Goal: Register for event/course

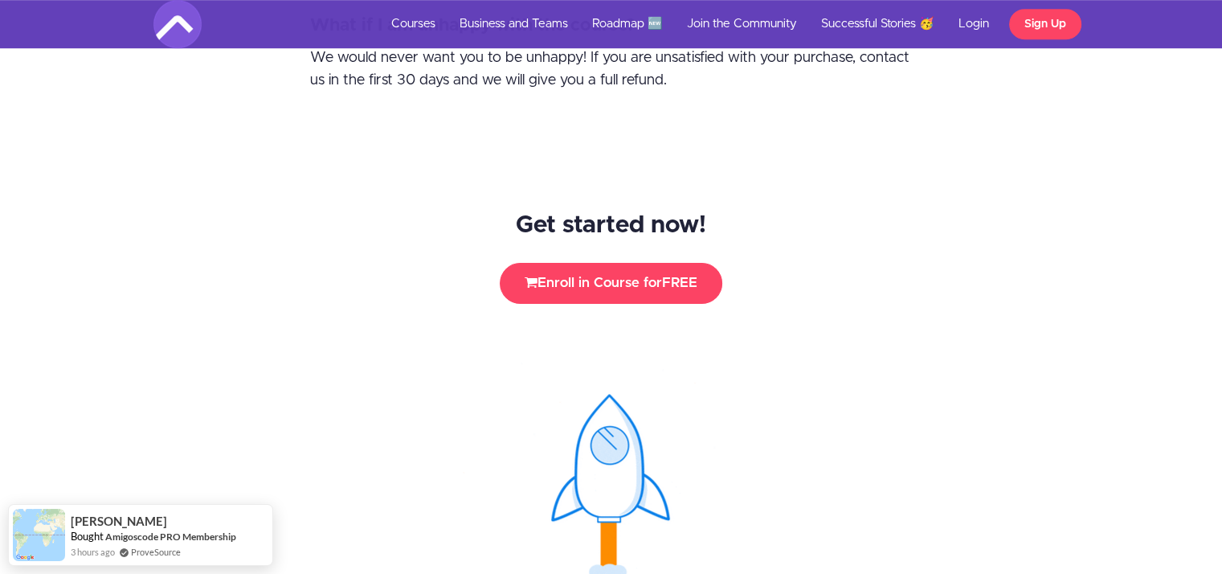
scroll to position [7156, 0]
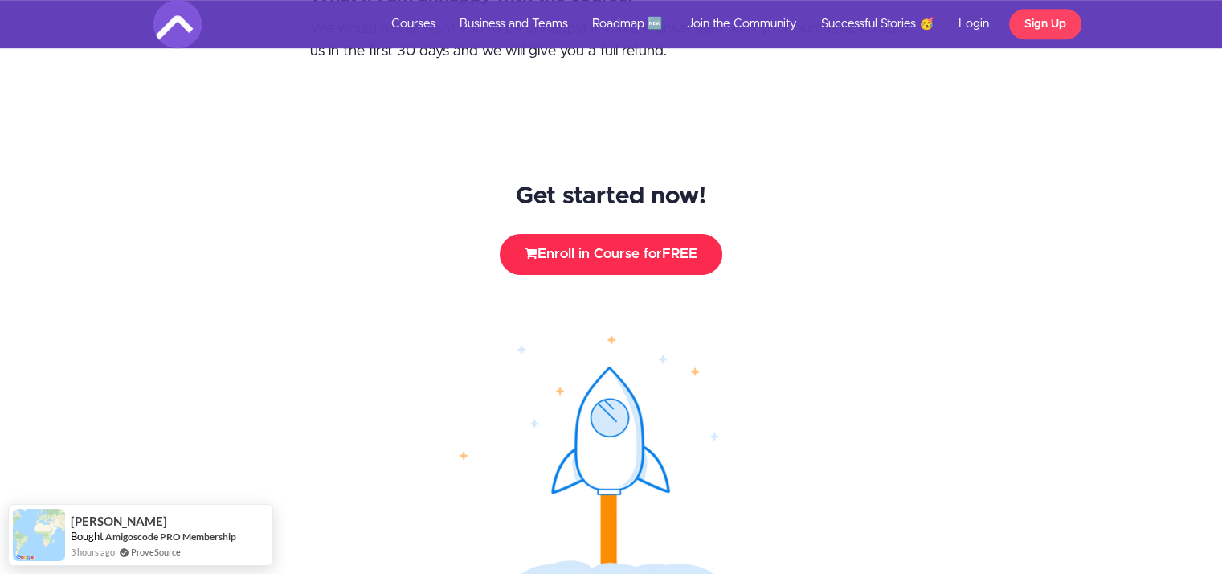
click at [640, 234] on button "Enroll in Course for FREE" at bounding box center [611, 254] width 223 height 40
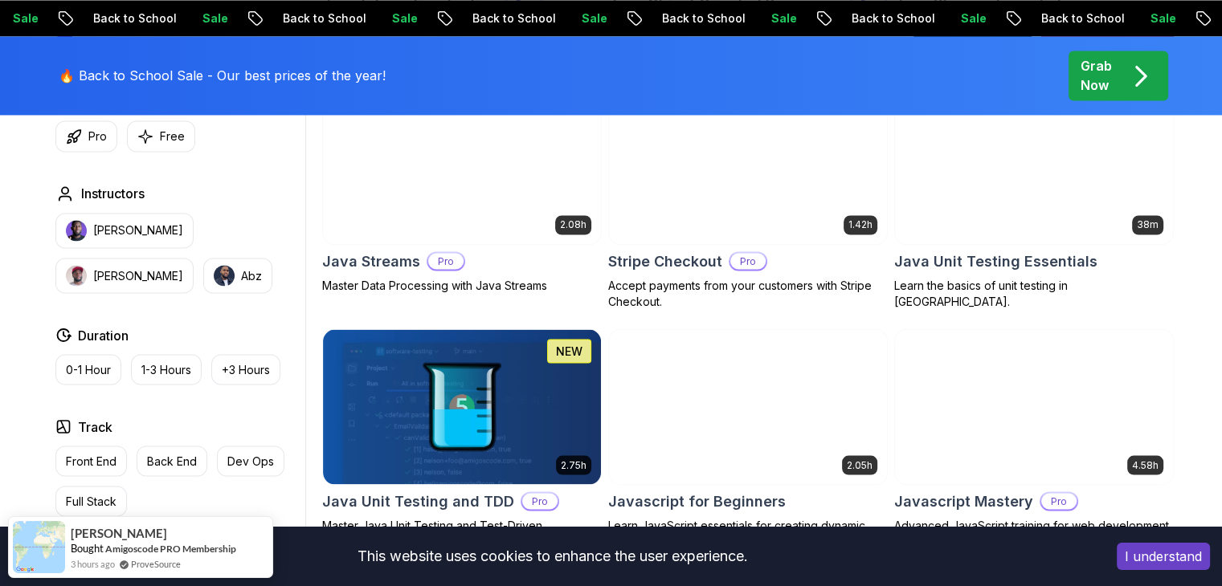
scroll to position [2570, 0]
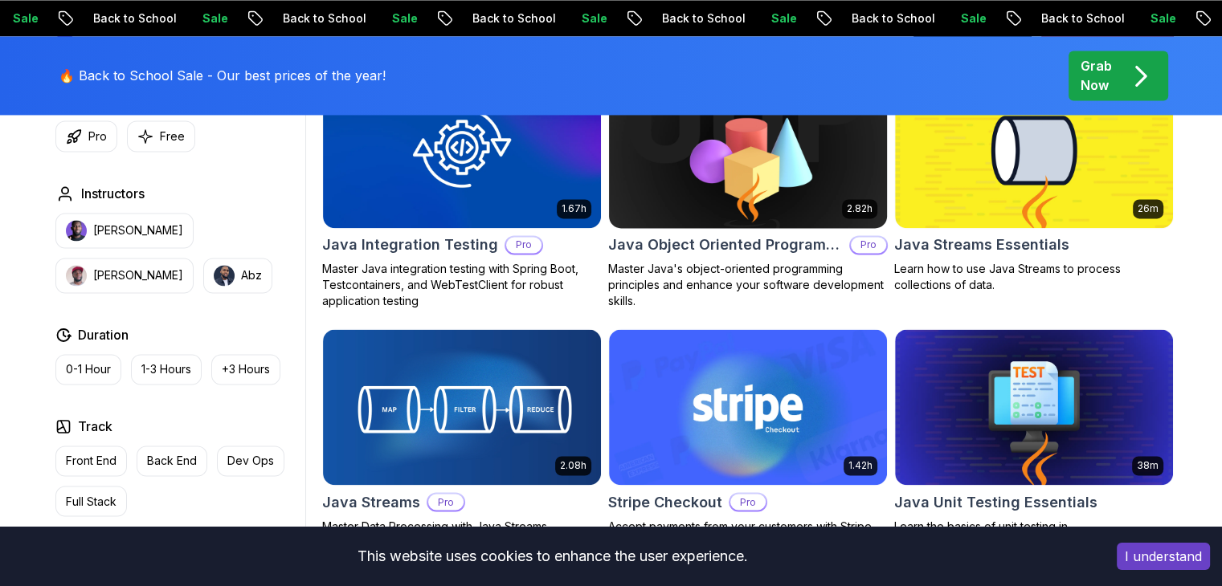
click at [741, 177] on img at bounding box center [748, 149] width 292 height 163
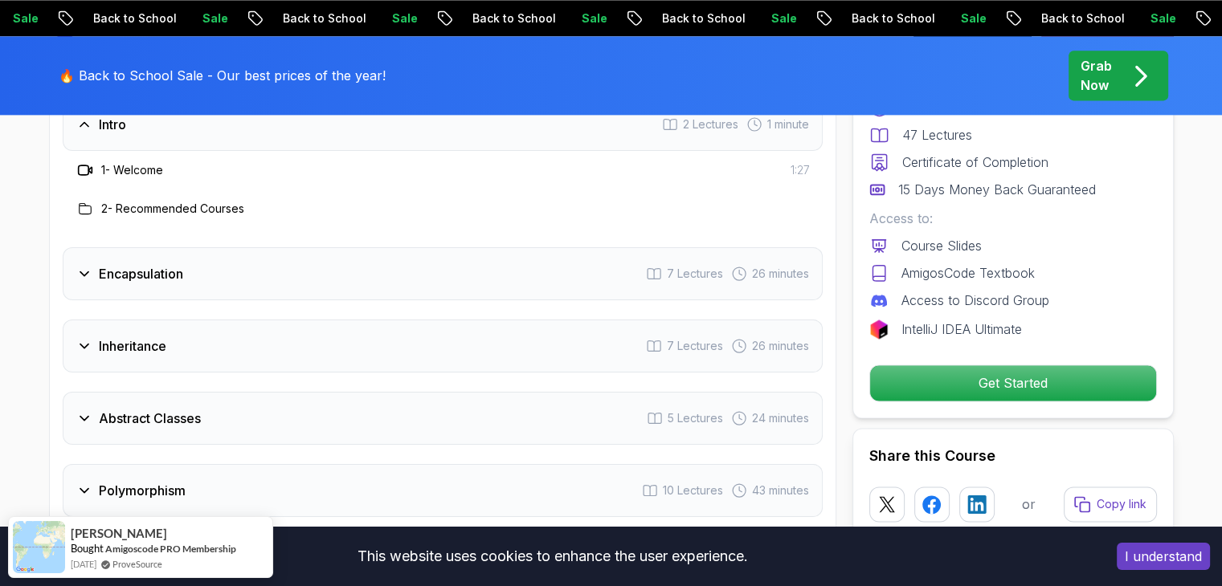
scroll to position [2330, 0]
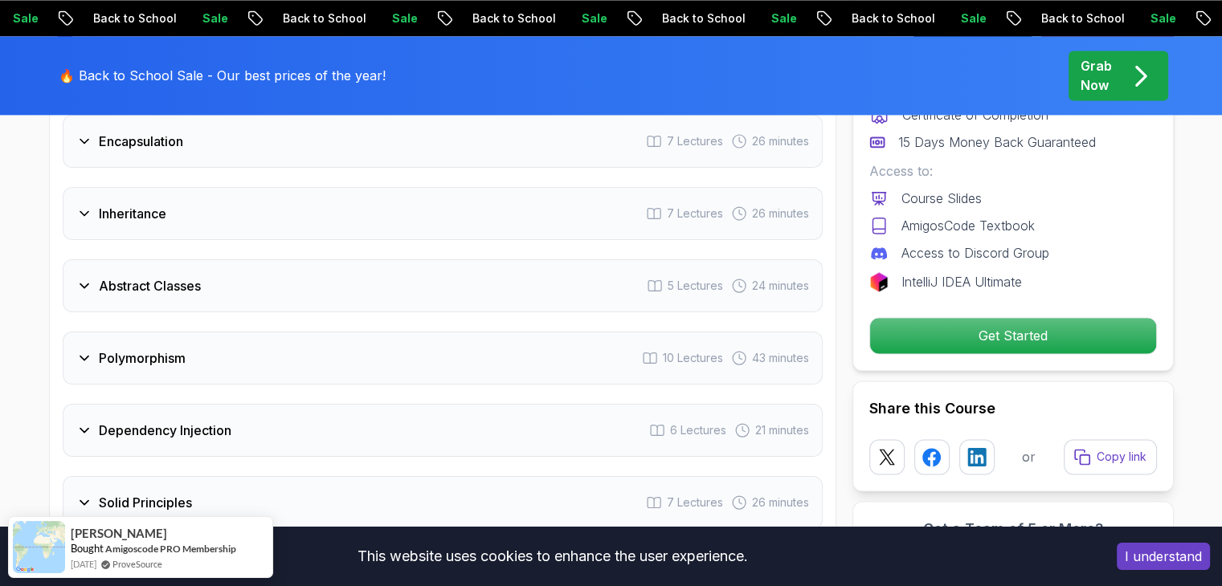
click at [161, 349] on h3 "Polymorphism" at bounding box center [142, 358] width 87 height 19
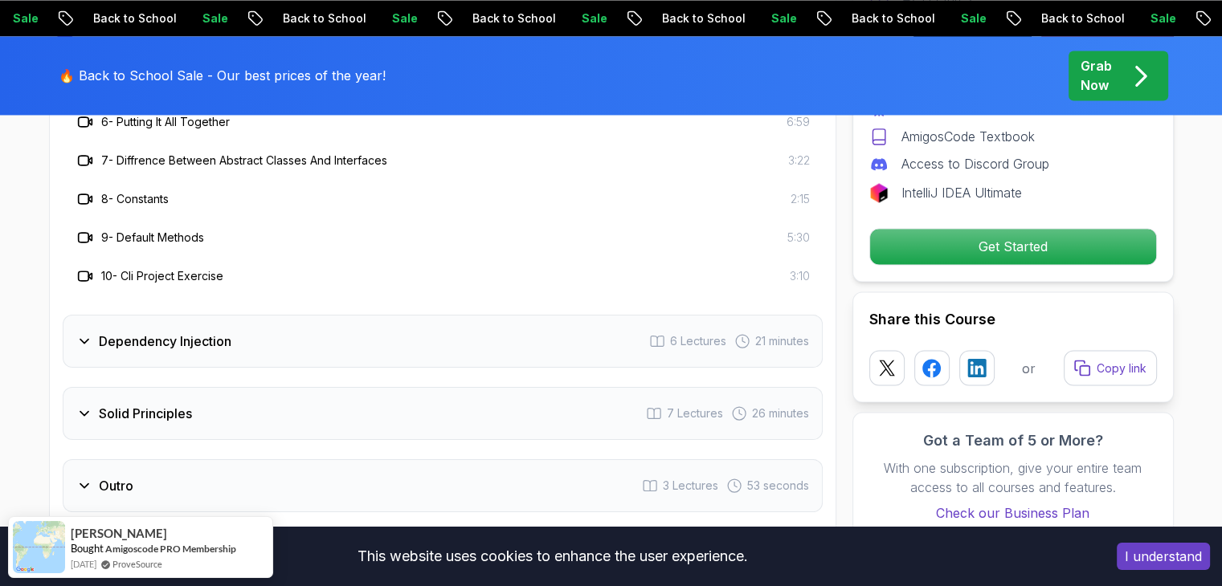
scroll to position [2731, 0]
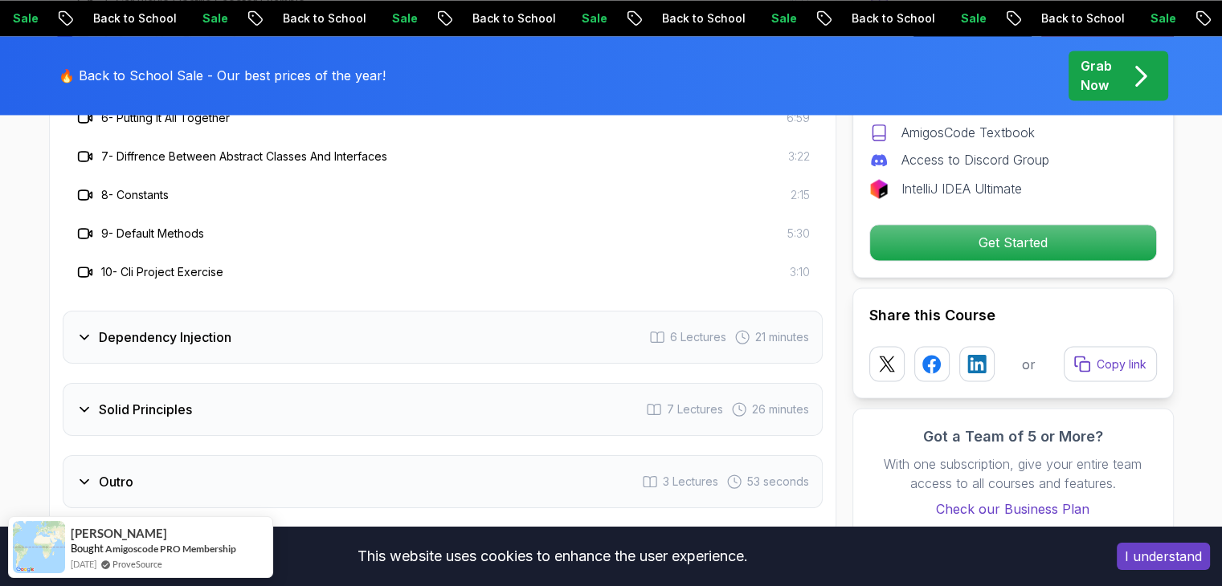
click at [167, 311] on div "Dependency Injection 6 Lectures 21 minutes" at bounding box center [443, 337] width 760 height 53
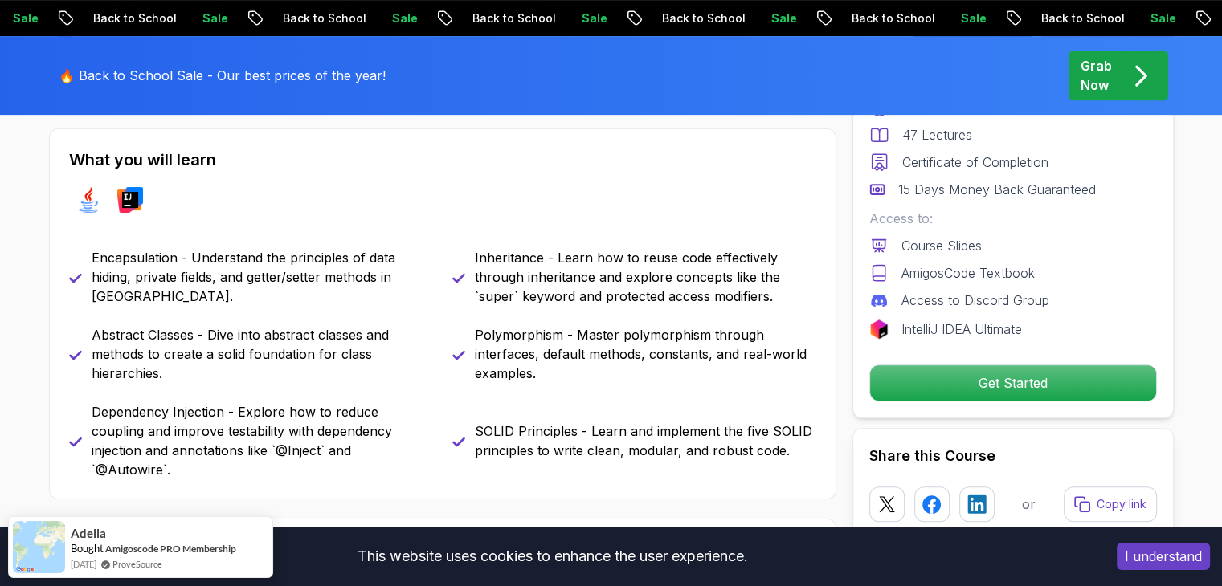
scroll to position [643, 0]
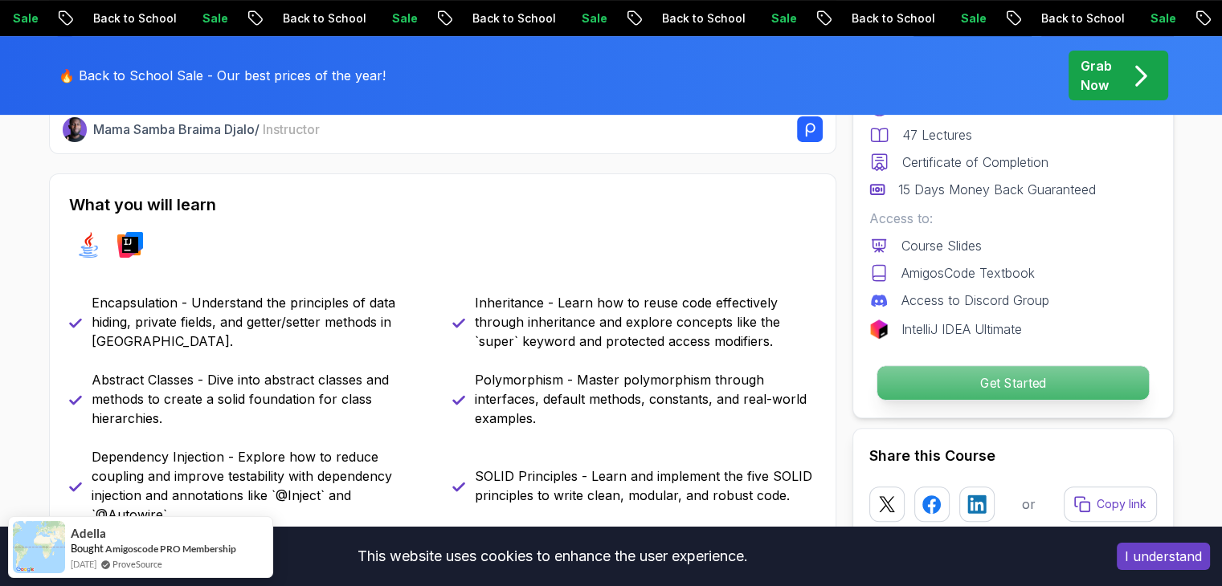
click at [1067, 373] on p "Get Started" at bounding box center [1012, 383] width 272 height 34
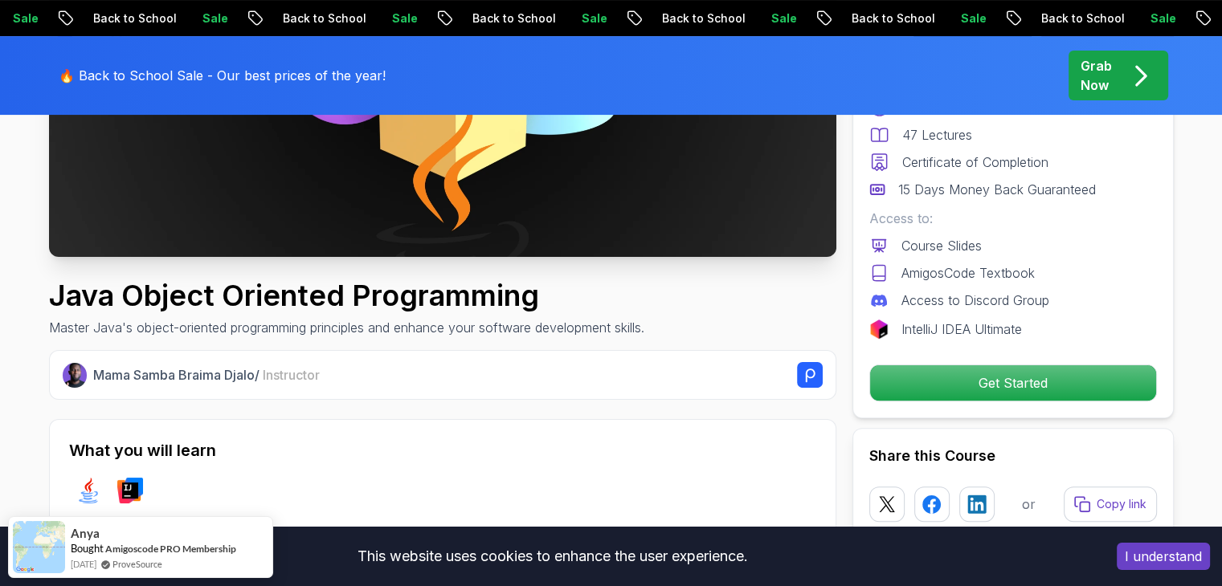
scroll to position [482, 0]
